Goal: Obtain resource: Download file/media

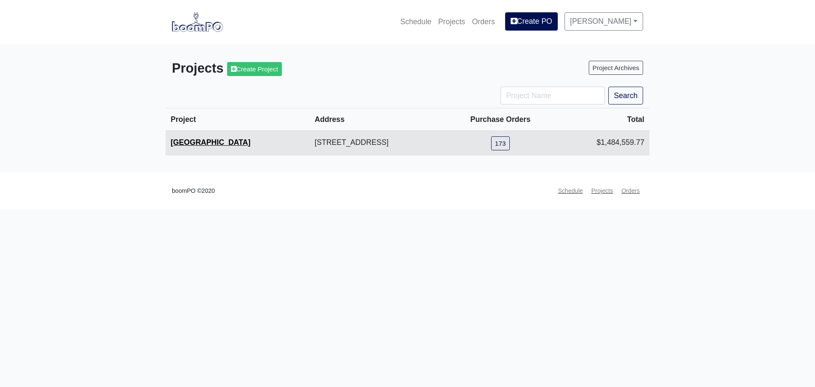
click at [191, 141] on link "[GEOGRAPHIC_DATA]" at bounding box center [211, 142] width 80 height 8
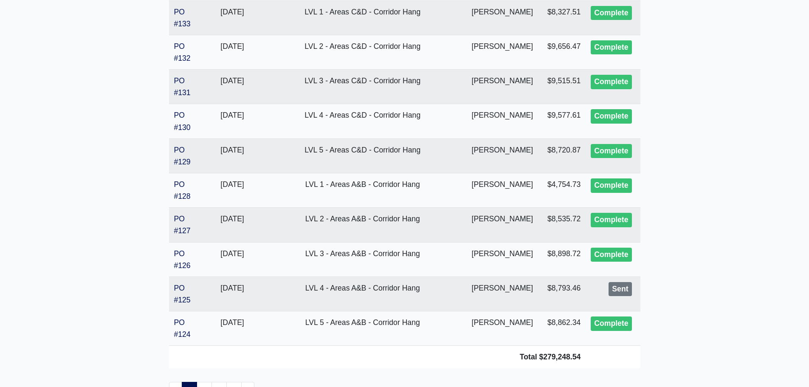
scroll to position [1681, 0]
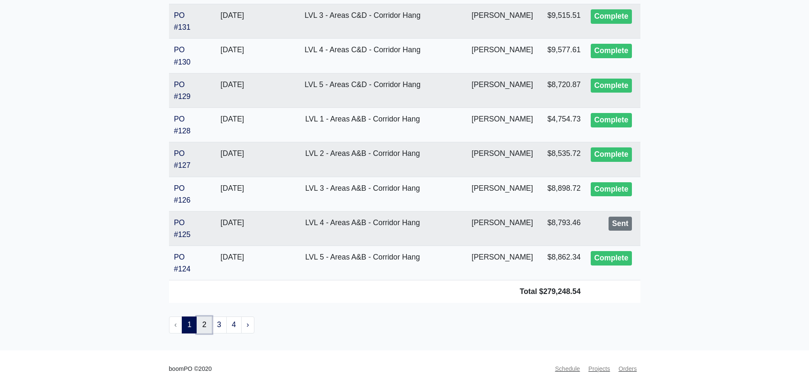
click at [207, 326] on link "2" at bounding box center [204, 324] width 15 height 17
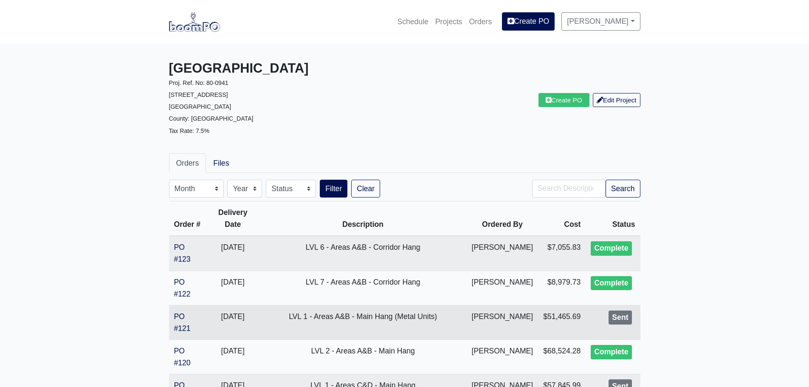
click at [181, 321] on td "PO #121" at bounding box center [187, 322] width 37 height 34
click at [184, 327] on link "PO #121" at bounding box center [182, 322] width 17 height 20
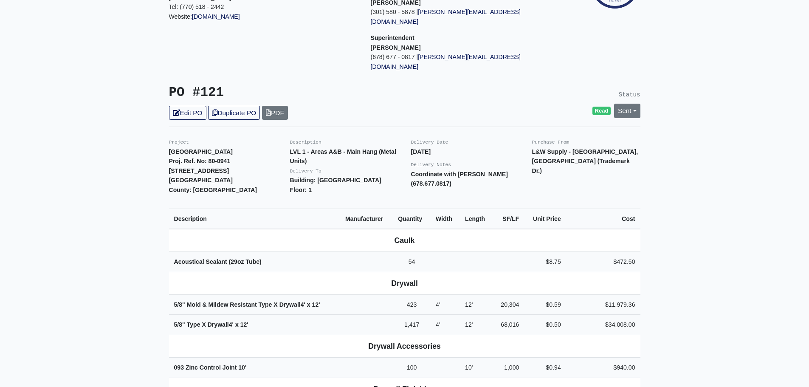
scroll to position [127, 0]
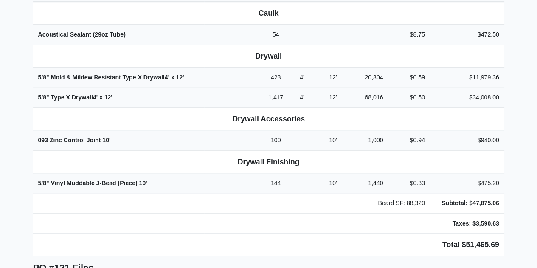
scroll to position [297, 0]
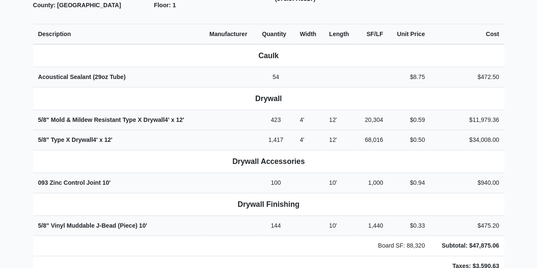
drag, startPoint x: 194, startPoint y: 151, endPoint x: 188, endPoint y: 156, distance: 7.8
click at [194, 151] on th "Drywall Accessories" at bounding box center [268, 161] width 471 height 23
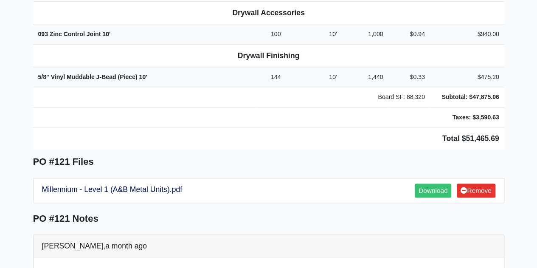
scroll to position [443, 0]
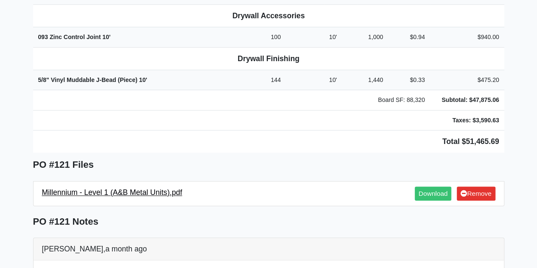
click at [116, 188] on link "Millennium - Level 1 (A&B Metal Units).pdf" at bounding box center [112, 192] width 141 height 8
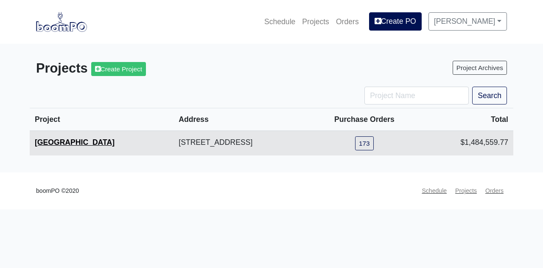
click at [79, 140] on link "[GEOGRAPHIC_DATA]" at bounding box center [75, 142] width 80 height 8
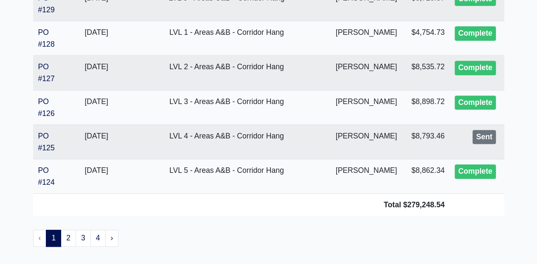
scroll to position [1793, 0]
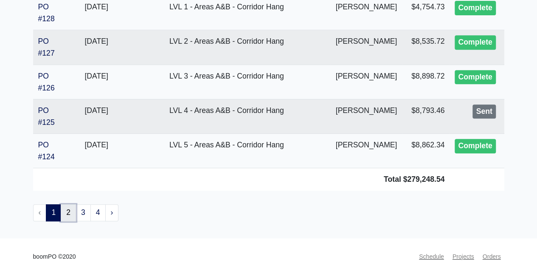
click at [67, 205] on link "2" at bounding box center [68, 212] width 15 height 17
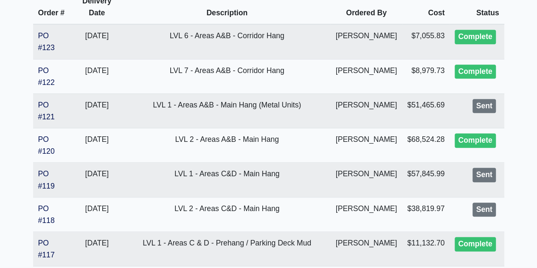
scroll to position [212, 0]
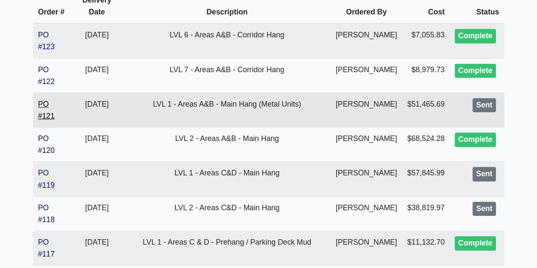
click at [45, 113] on link "PO #121" at bounding box center [46, 110] width 17 height 20
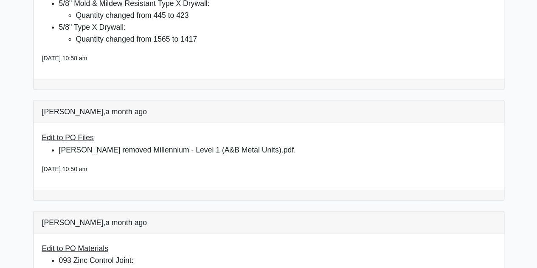
scroll to position [722, 0]
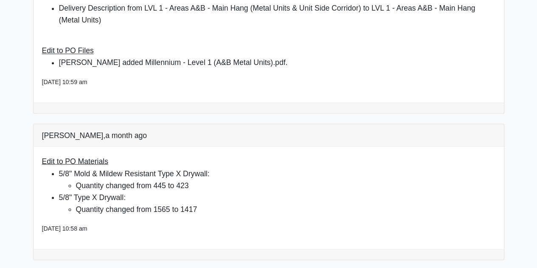
click at [308, 124] on div "[PERSON_NAME], a month ago" at bounding box center [269, 135] width 470 height 23
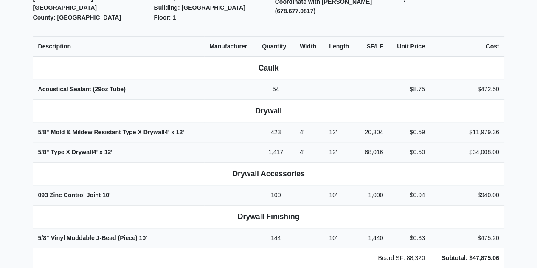
scroll to position [297, 0]
